Goal: Complete application form: Complete application form

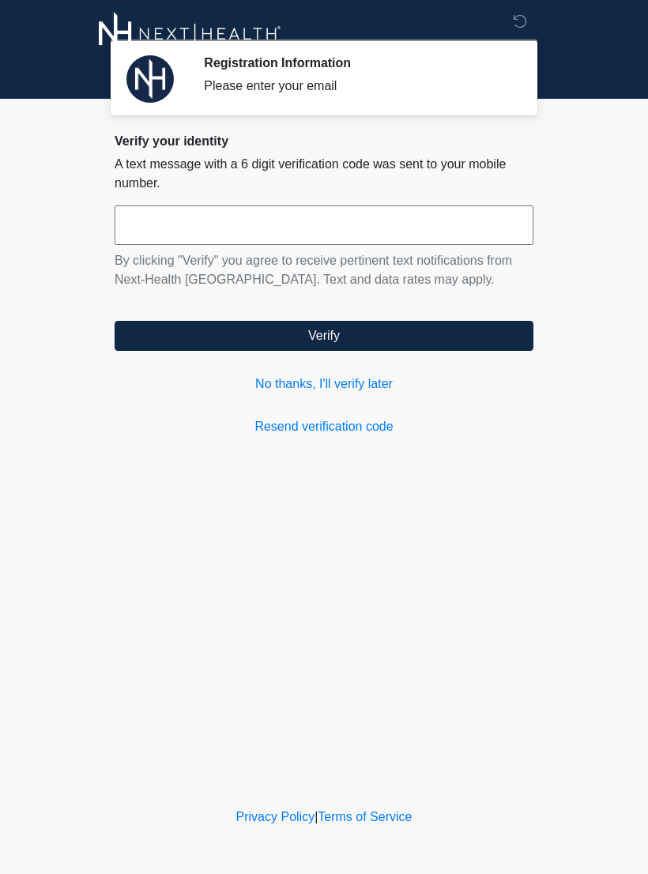
click at [360, 430] on link "Resend verification code" at bounding box center [324, 426] width 419 height 19
click at [363, 432] on link "Resend verification code" at bounding box center [324, 426] width 419 height 19
click at [357, 431] on link "Resend verification code" at bounding box center [324, 426] width 419 height 19
click at [367, 386] on link "No thanks, I'll verify later" at bounding box center [324, 384] width 419 height 19
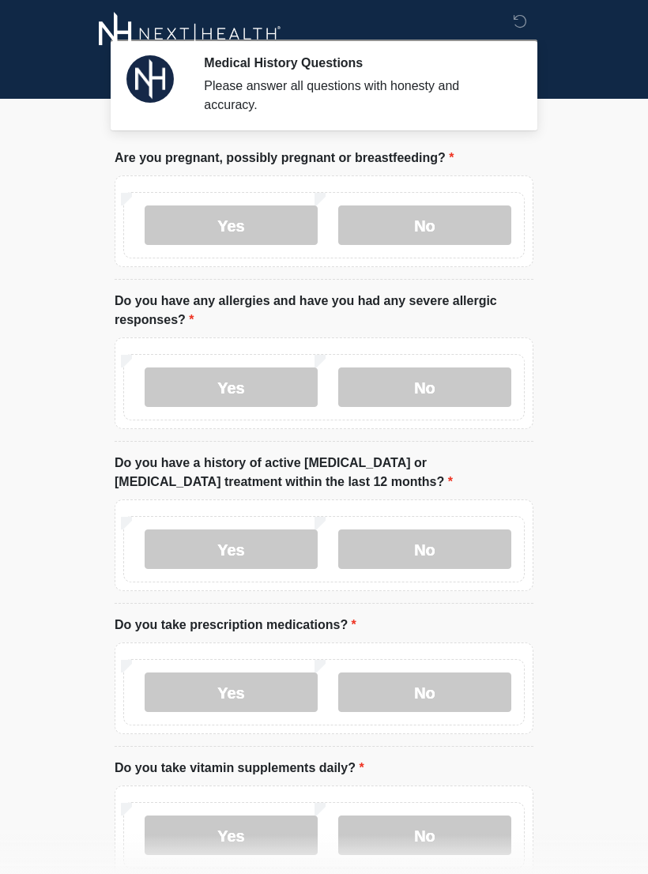
click at [440, 229] on label "No" at bounding box center [424, 226] width 173 height 40
click at [257, 390] on label "Yes" at bounding box center [231, 388] width 173 height 40
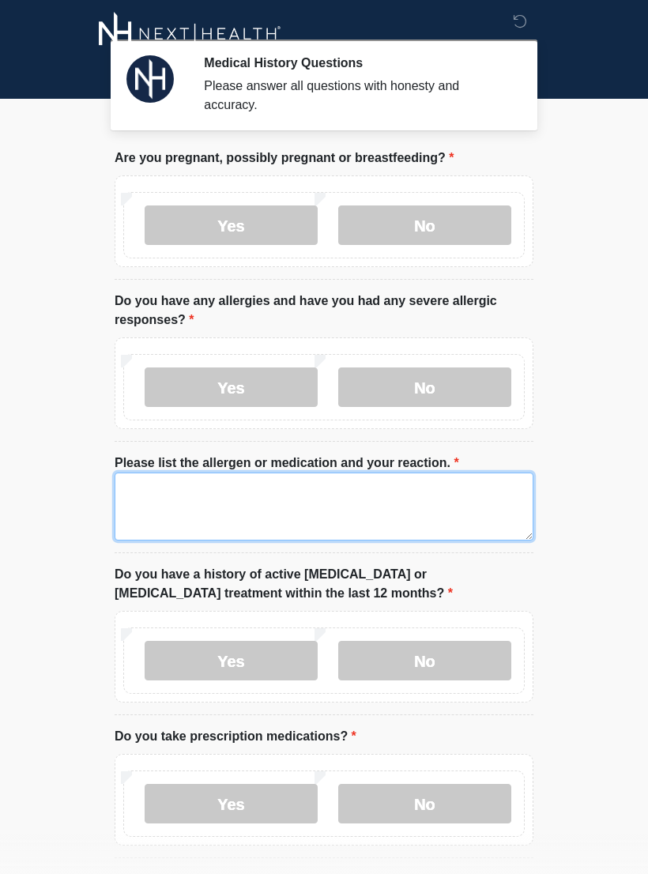
click at [241, 510] on textarea "Please list the allergen or medication and your reaction." at bounding box center [324, 507] width 419 height 68
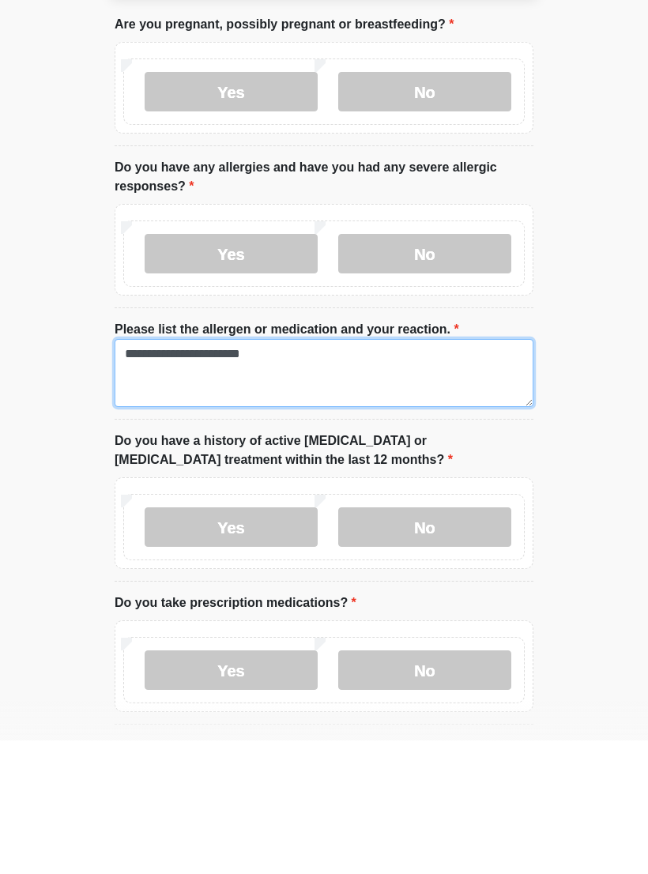
type textarea "**********"
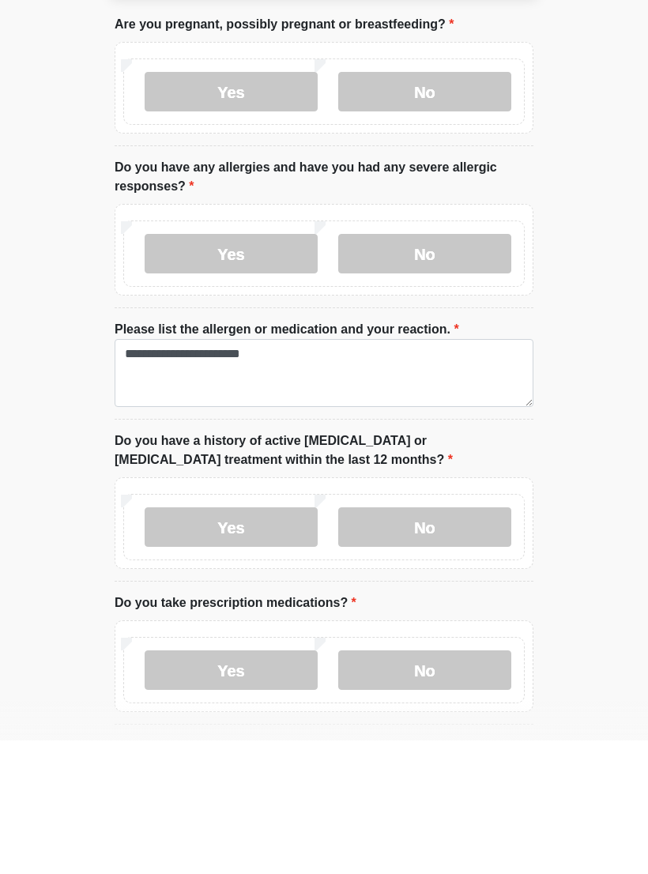
click at [425, 641] on label "No" at bounding box center [424, 661] width 173 height 40
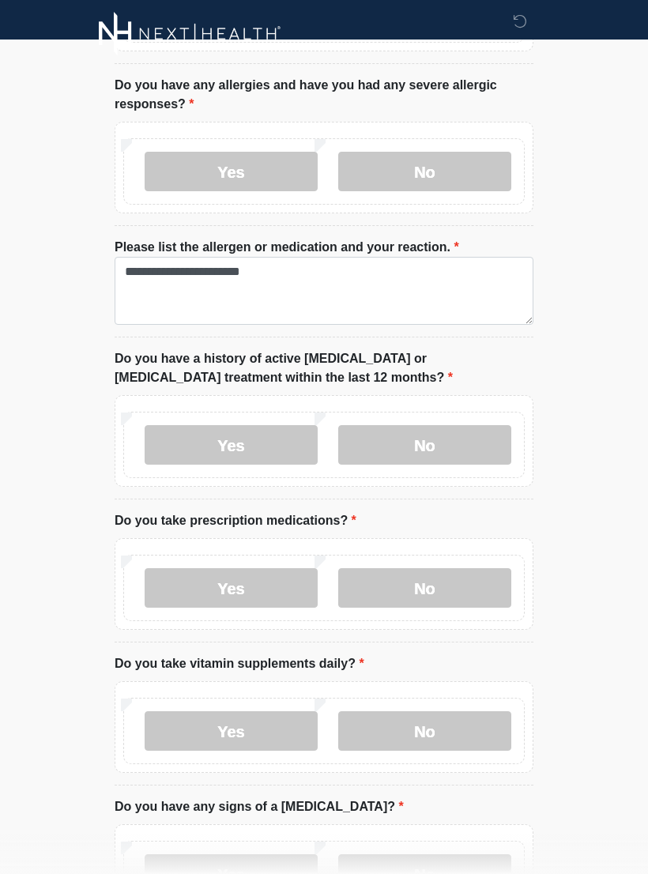
scroll to position [218, 0]
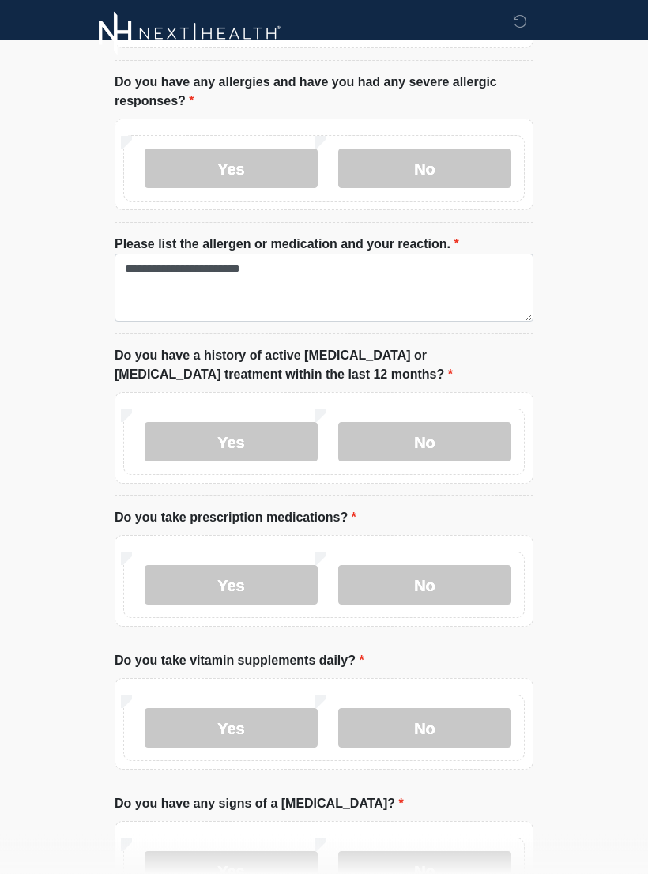
click at [473, 590] on label "No" at bounding box center [424, 586] width 173 height 40
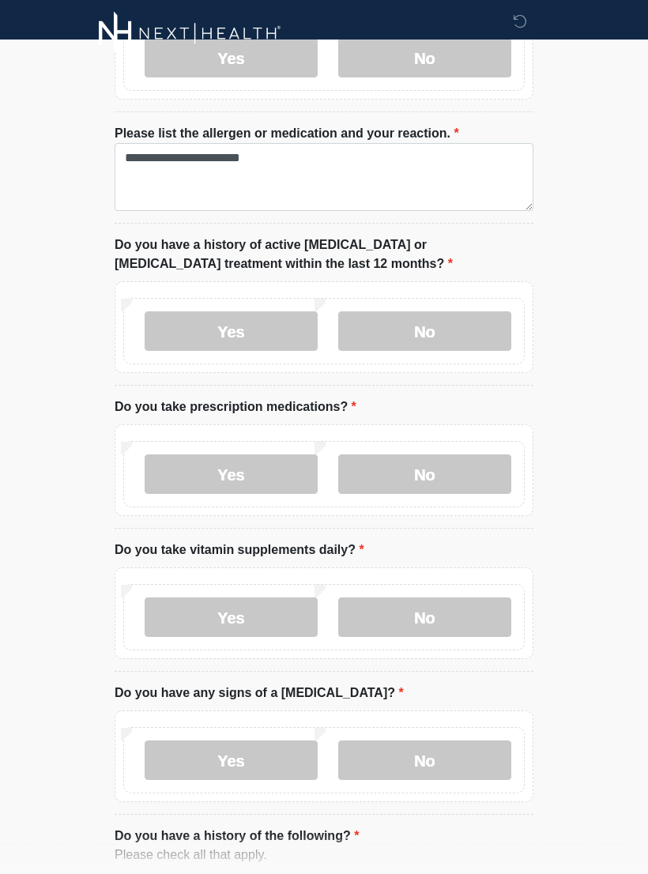
scroll to position [330, 0]
click at [185, 613] on label "Yes" at bounding box center [231, 618] width 173 height 40
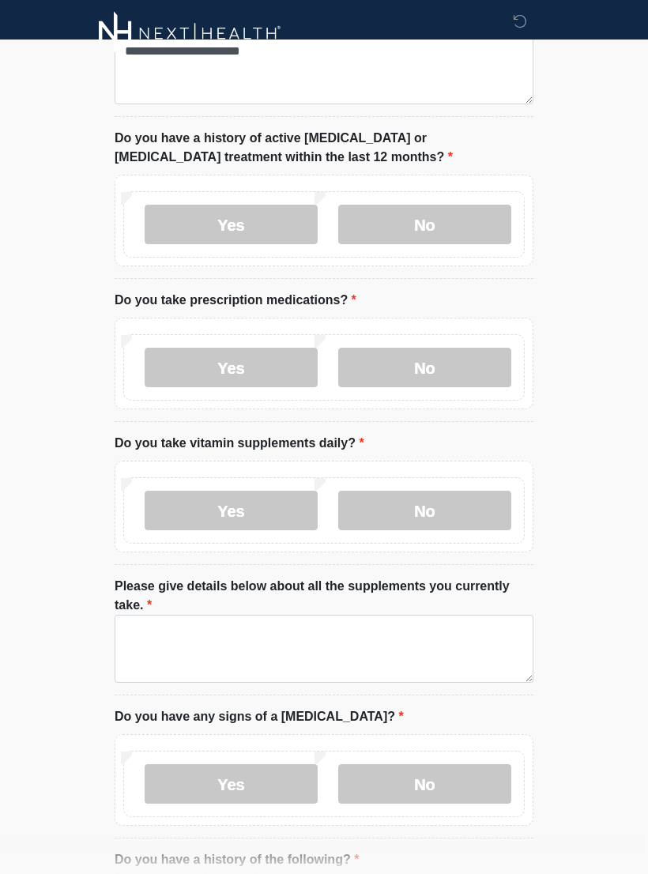
scroll to position [436, 0]
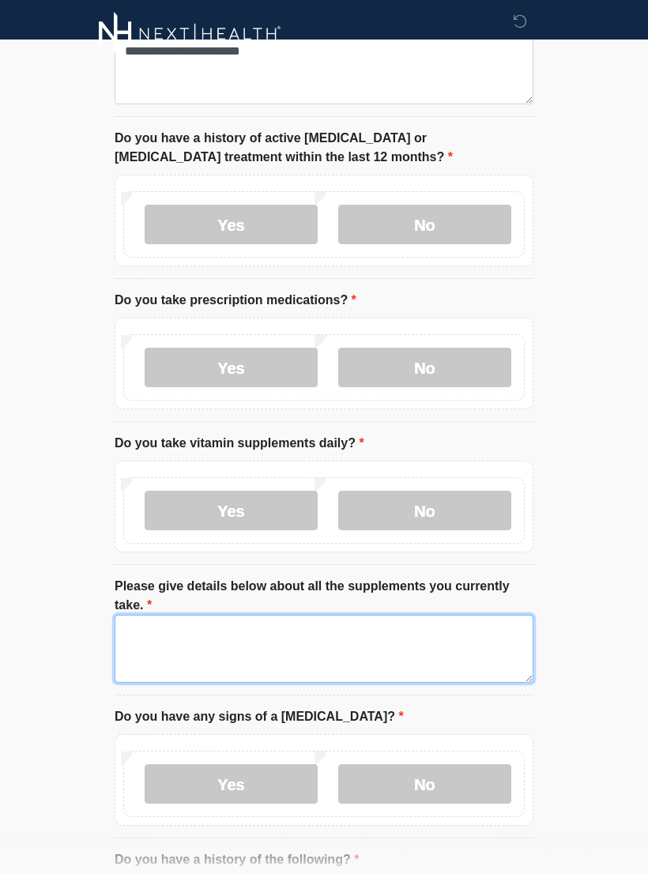
click at [390, 653] on textarea "Please give details below about all the supplements you currently take." at bounding box center [324, 649] width 419 height 68
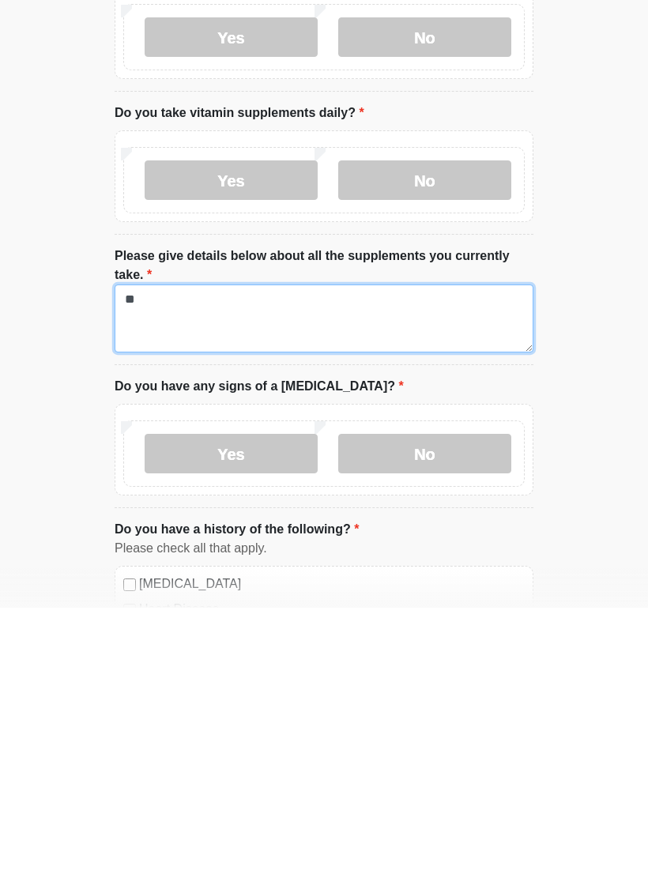
type textarea "*"
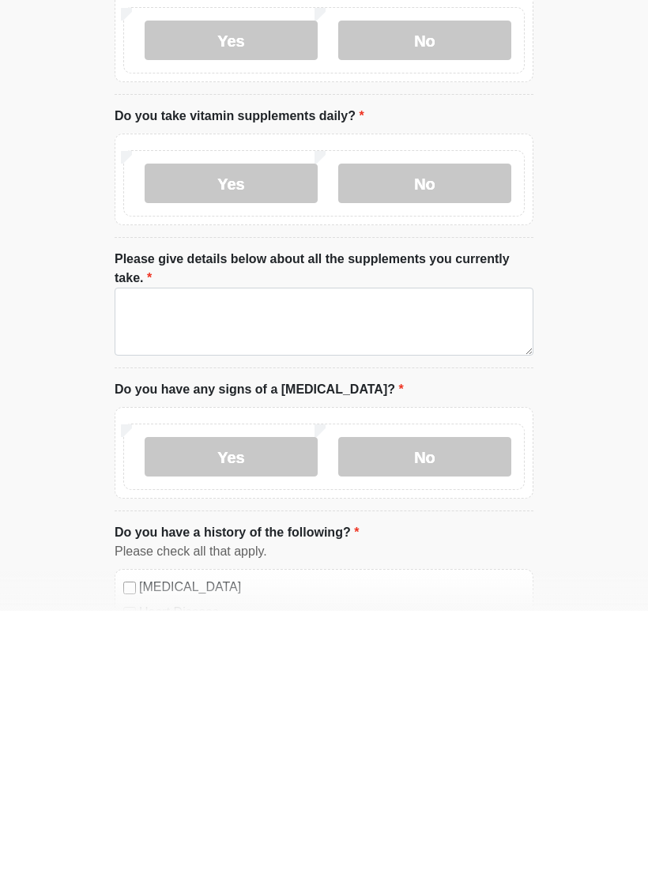
click at [446, 427] on label "No" at bounding box center [424, 447] width 173 height 40
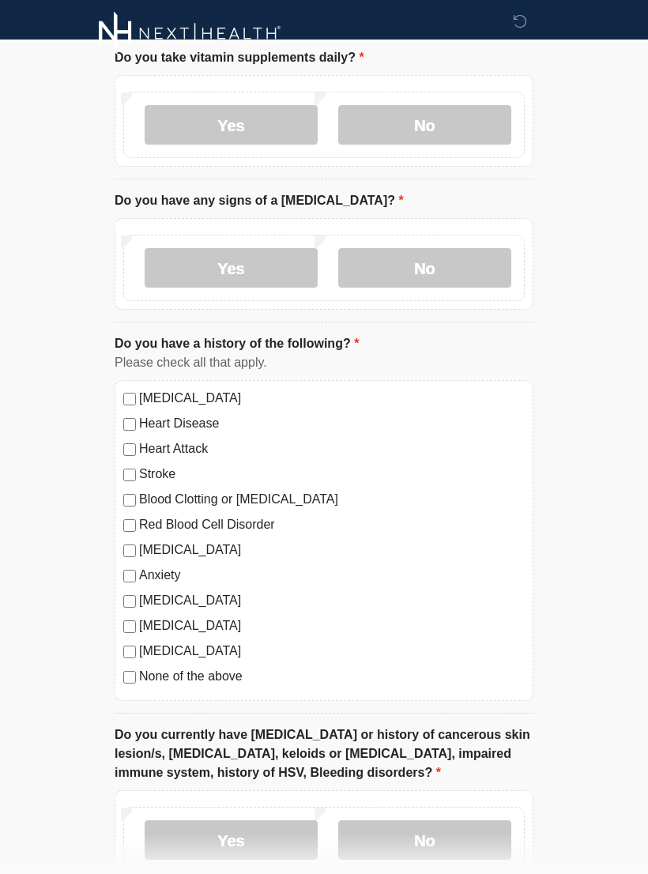
scroll to position [822, 0]
click at [458, 281] on label "No" at bounding box center [424, 268] width 173 height 40
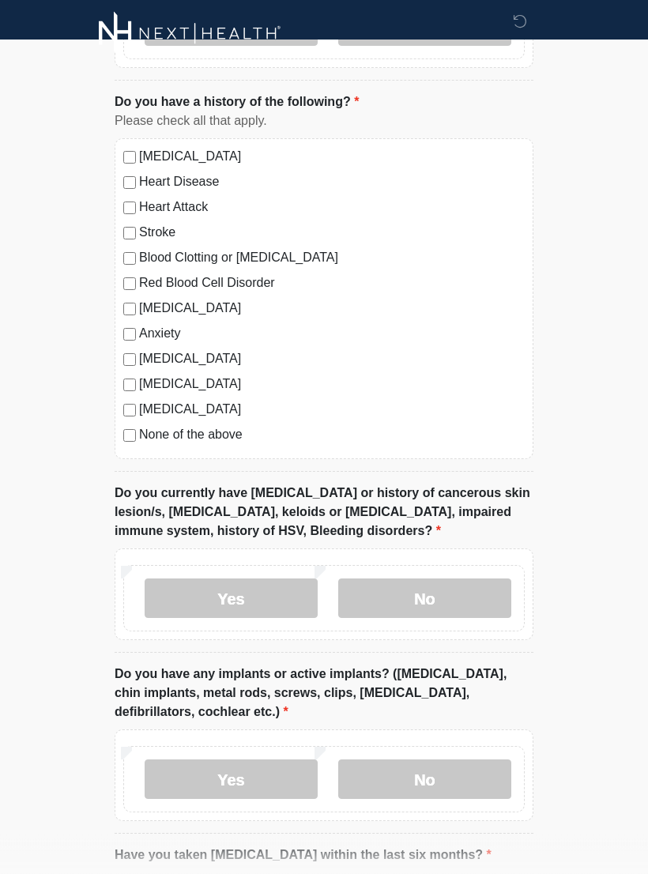
scroll to position [1066, 0]
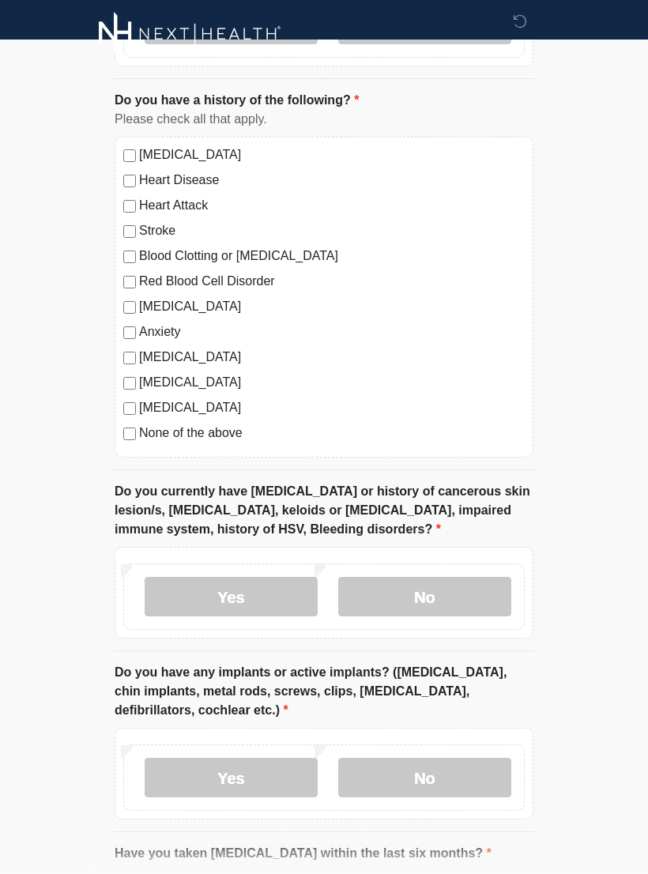
click at [430, 609] on label "No" at bounding box center [424, 597] width 173 height 40
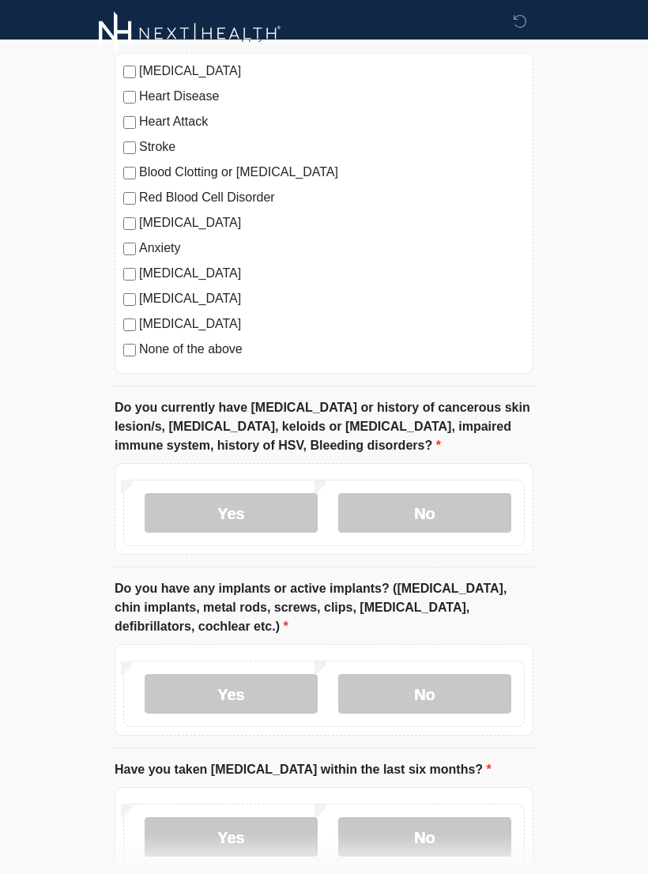
scroll to position [1207, 0]
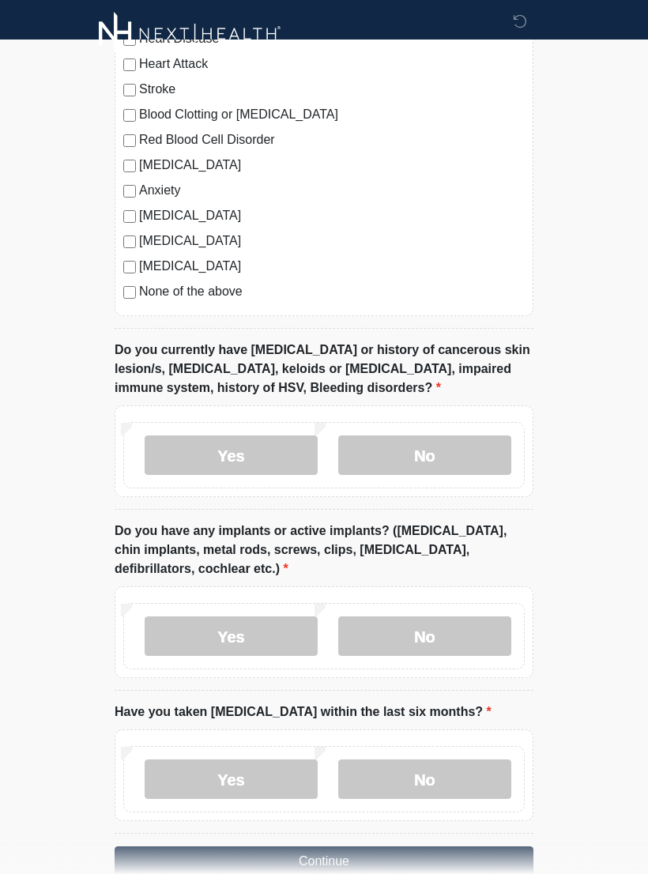
click at [271, 632] on label "Yes" at bounding box center [231, 637] width 173 height 40
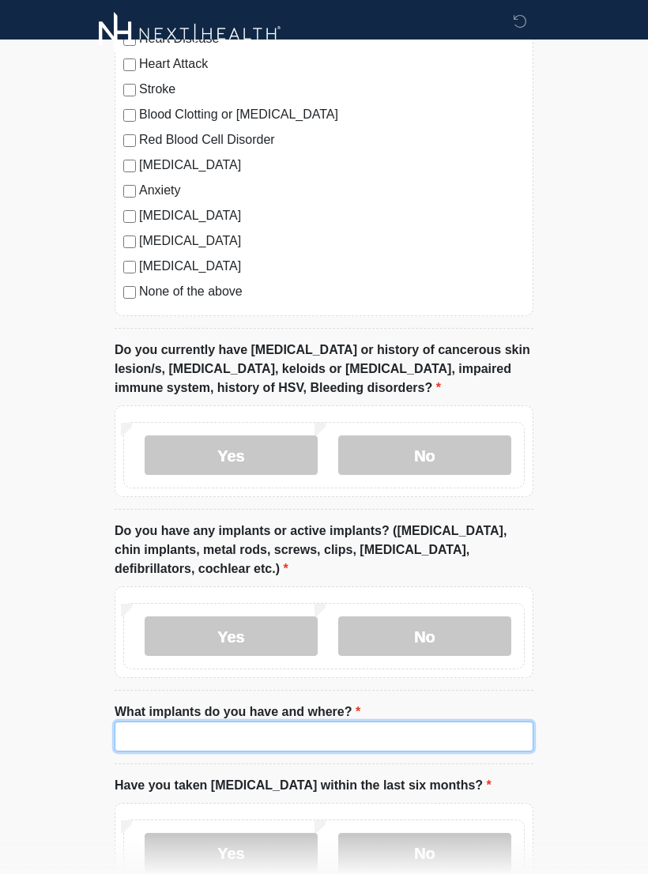
click at [311, 743] on input "What implants do you have and where?" at bounding box center [324, 737] width 419 height 30
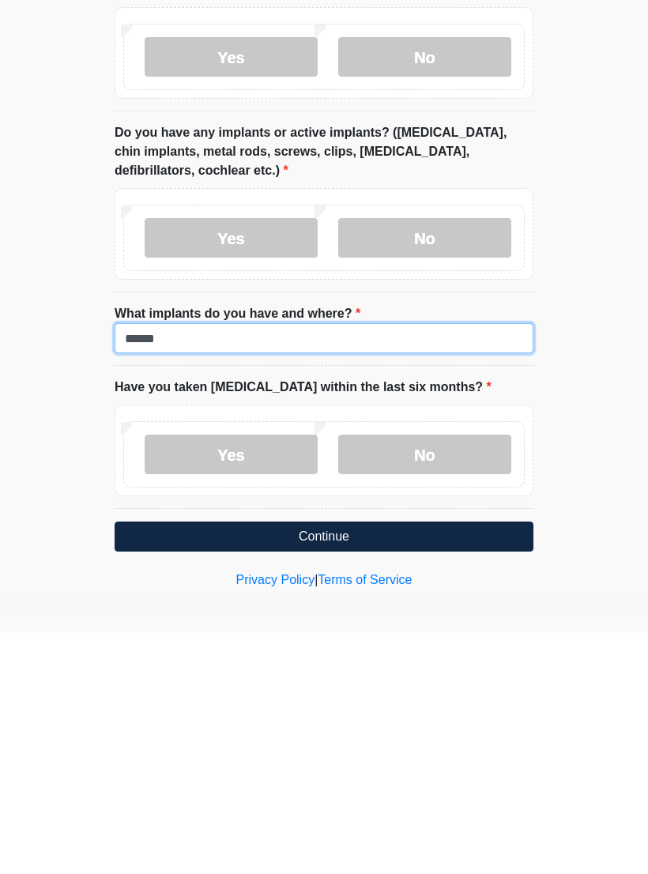
type input "******"
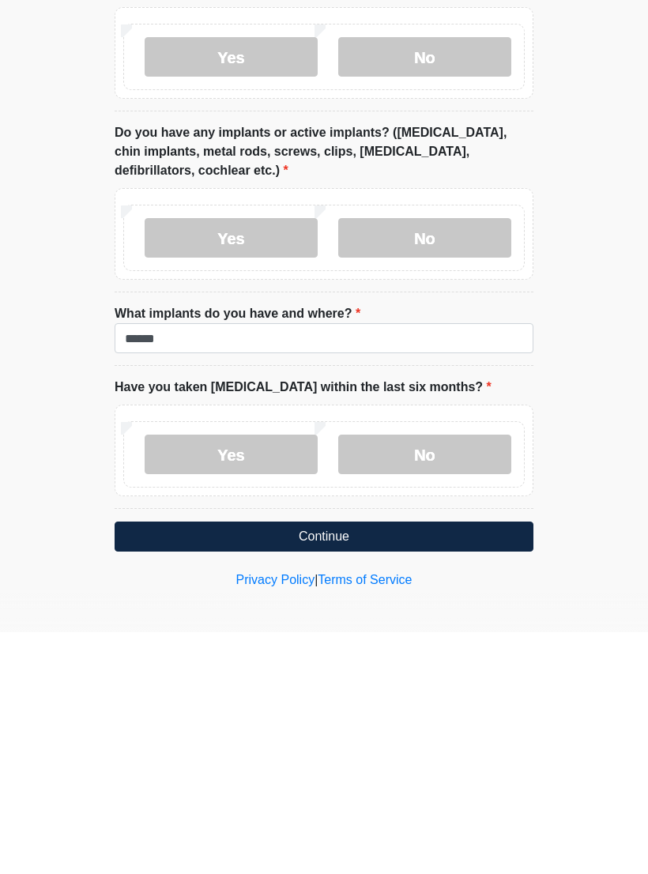
click at [463, 677] on label "No" at bounding box center [424, 697] width 173 height 40
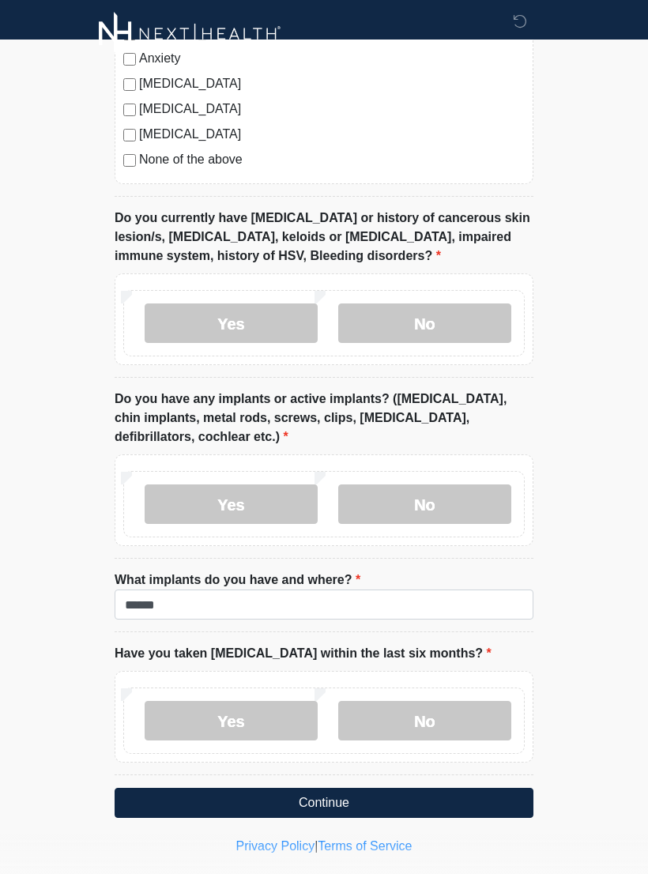
click at [476, 734] on label "No" at bounding box center [424, 721] width 173 height 40
click at [486, 723] on label "No" at bounding box center [424, 721] width 173 height 40
click at [484, 812] on button "Continue" at bounding box center [324, 803] width 419 height 30
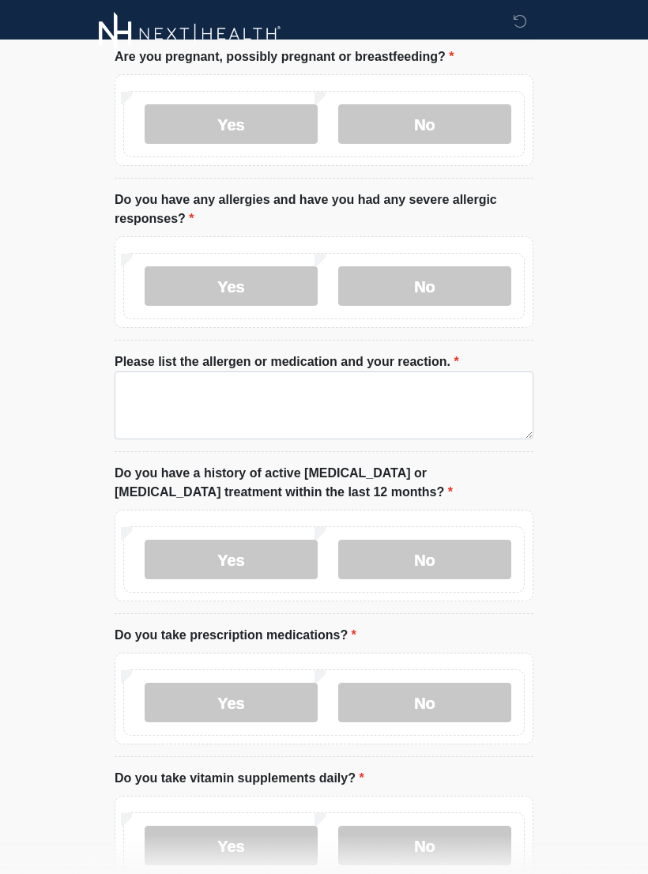
scroll to position [0, 0]
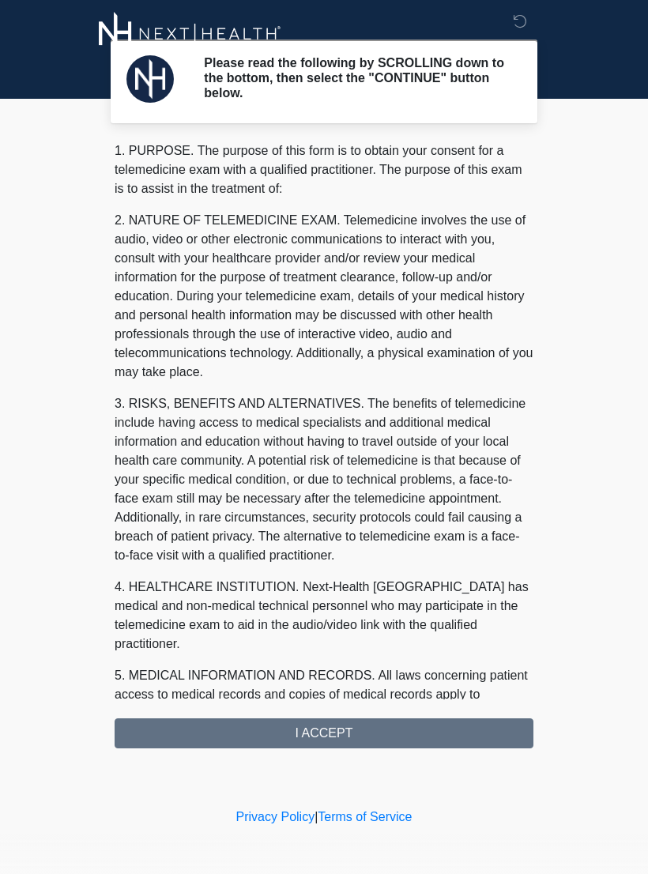
click at [360, 734] on div "1. PURPOSE. The purpose of this form is to obtain your consent for a telemedici…" at bounding box center [324, 444] width 419 height 607
click at [394, 731] on div "1. PURPOSE. The purpose of this form is to obtain your consent for a telemedici…" at bounding box center [324, 444] width 419 height 607
click at [372, 738] on div "1. PURPOSE. The purpose of this form is to obtain your consent for a telemedici…" at bounding box center [324, 444] width 419 height 607
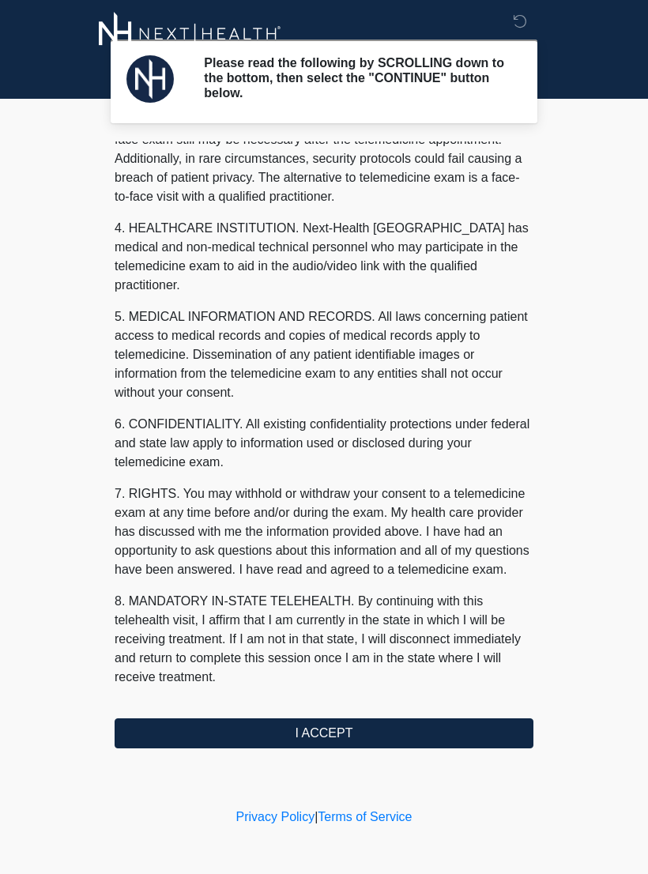
scroll to position [378, 0]
click at [364, 732] on button "I ACCEPT" at bounding box center [324, 734] width 419 height 30
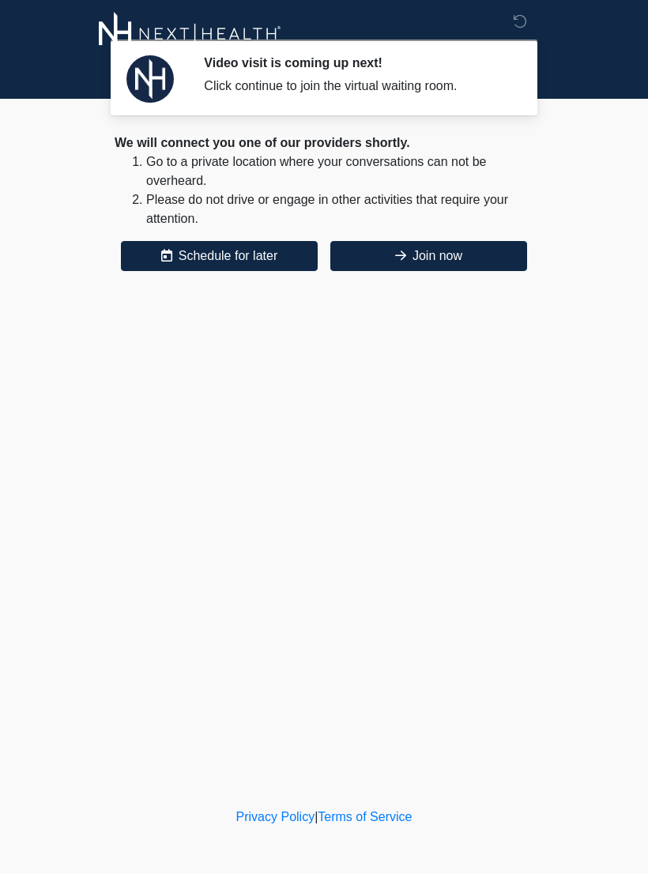
click at [410, 237] on div "We will connect you one of our providers shortly. Go to a private location wher…" at bounding box center [324, 203] width 419 height 138
click at [462, 254] on button "Join now" at bounding box center [428, 256] width 197 height 30
